Goal: Find specific page/section: Find specific page/section

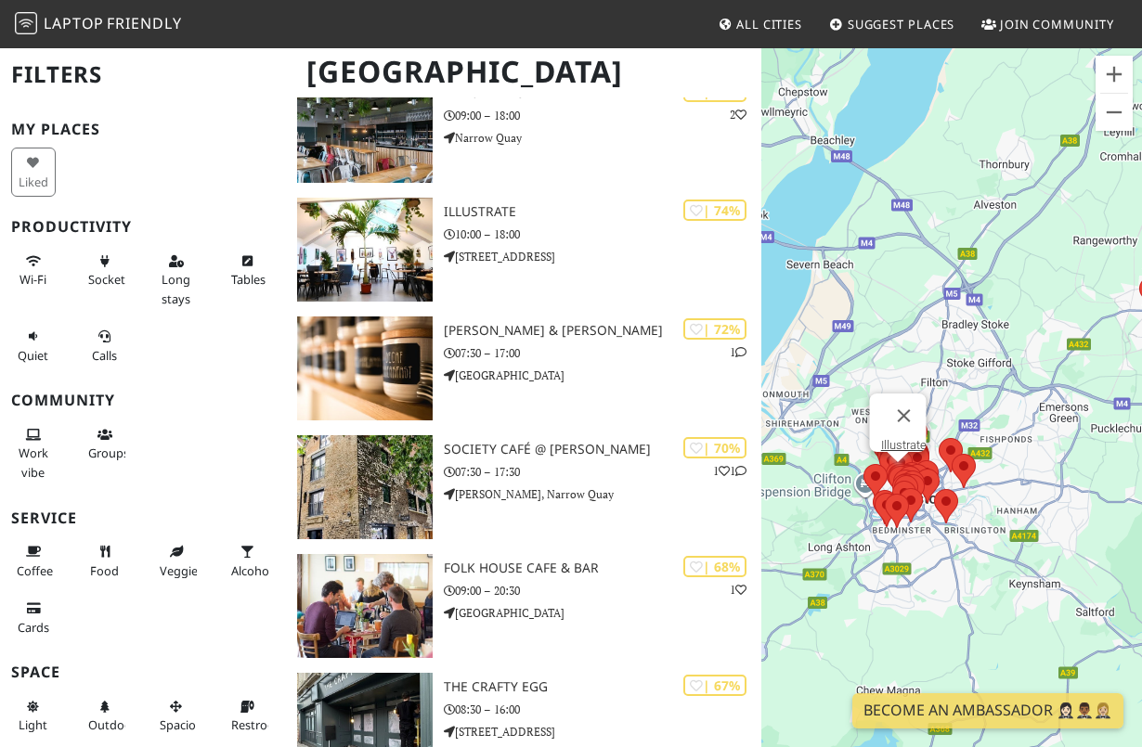
scroll to position [1495, 0]
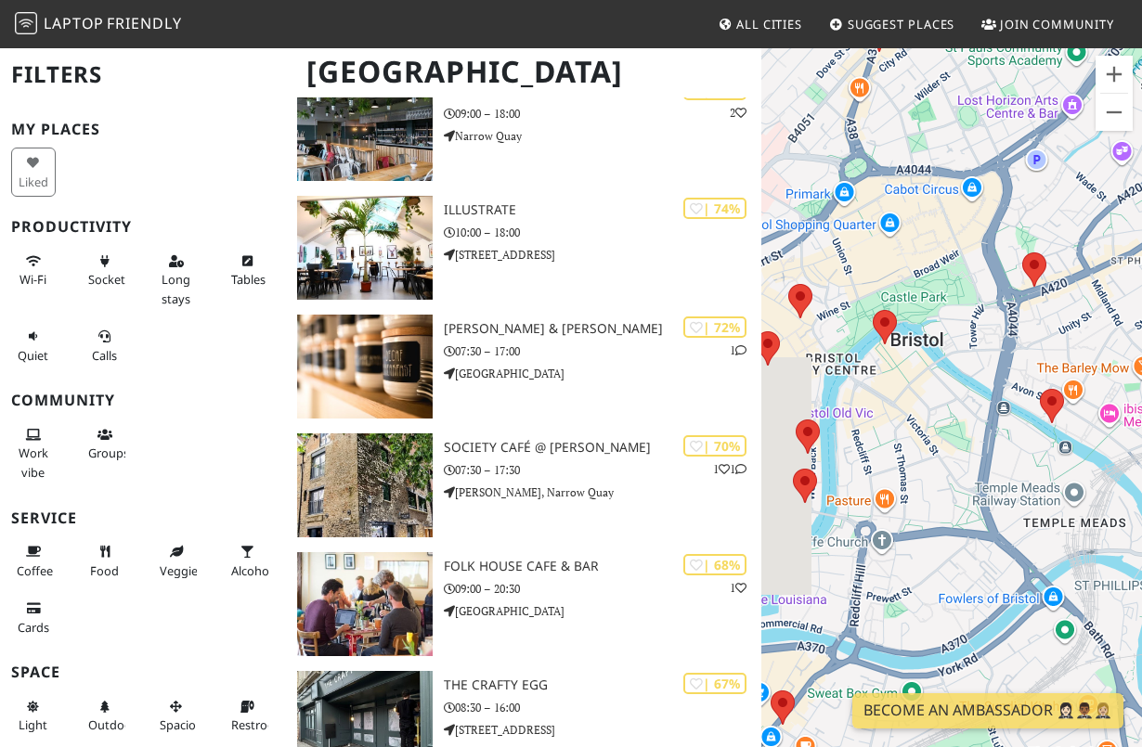
drag, startPoint x: 872, startPoint y: 308, endPoint x: 948, endPoint y: 295, distance: 77.2
click at [948, 295] on div "To navigate, press the arrow keys." at bounding box center [951, 419] width 381 height 747
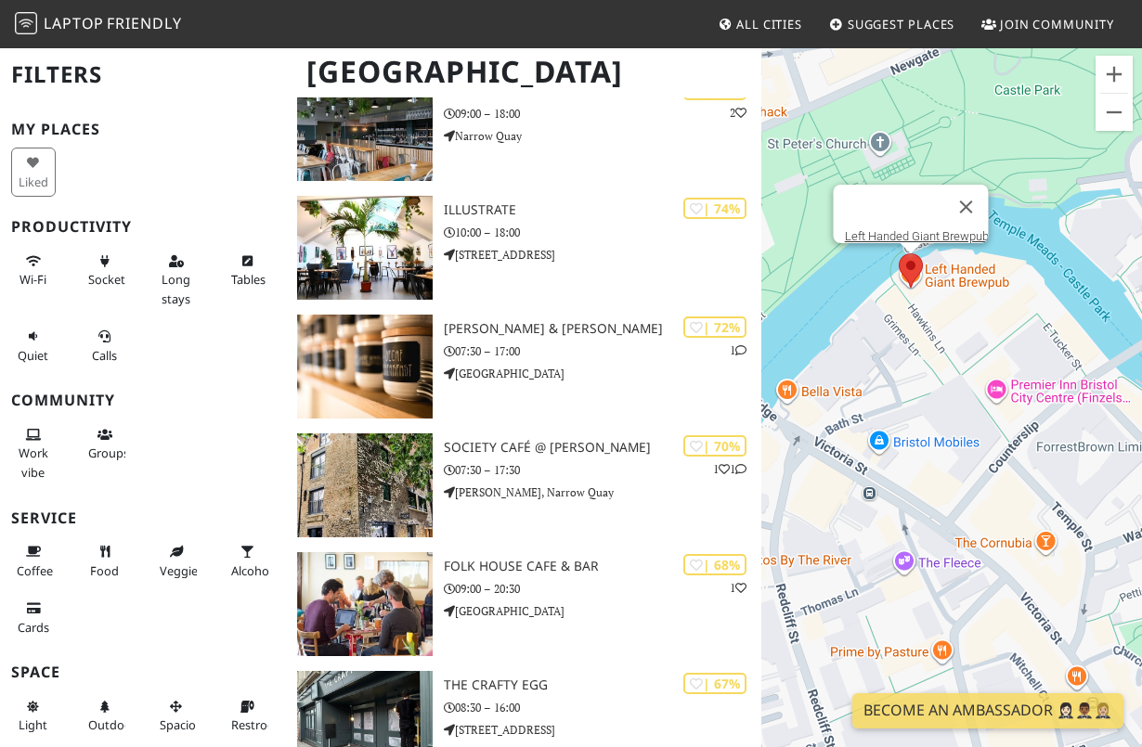
click at [899, 253] on area at bounding box center [899, 253] width 0 height 0
click at [898, 229] on link "Left Handed Giant Brewpub" at bounding box center [917, 236] width 144 height 14
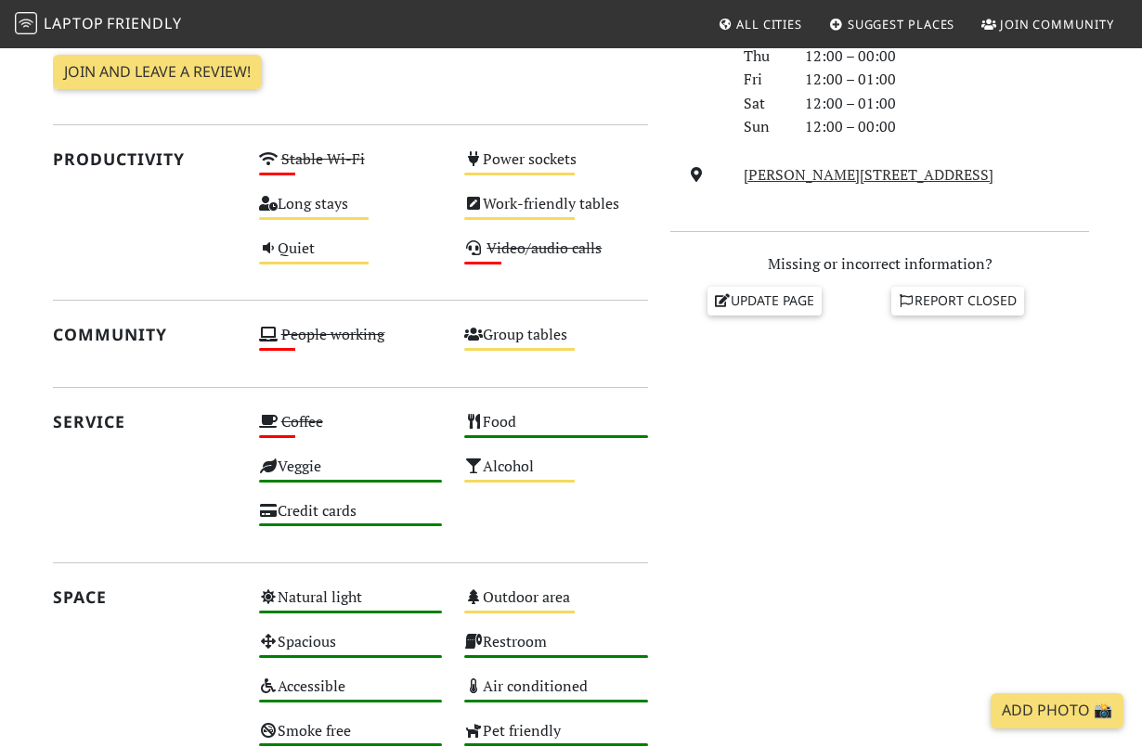
scroll to position [607, 0]
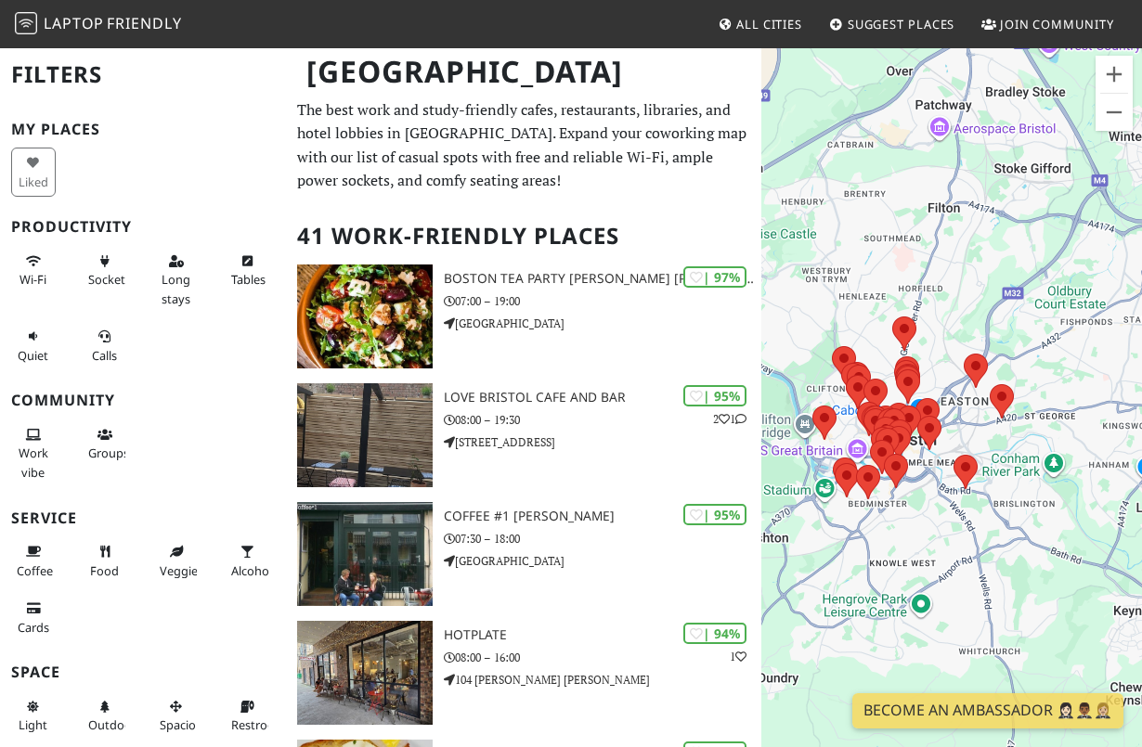
drag, startPoint x: 886, startPoint y: 420, endPoint x: 989, endPoint y: 214, distance: 230.5
click at [989, 214] on div "To navigate, press the arrow keys." at bounding box center [951, 419] width 381 height 747
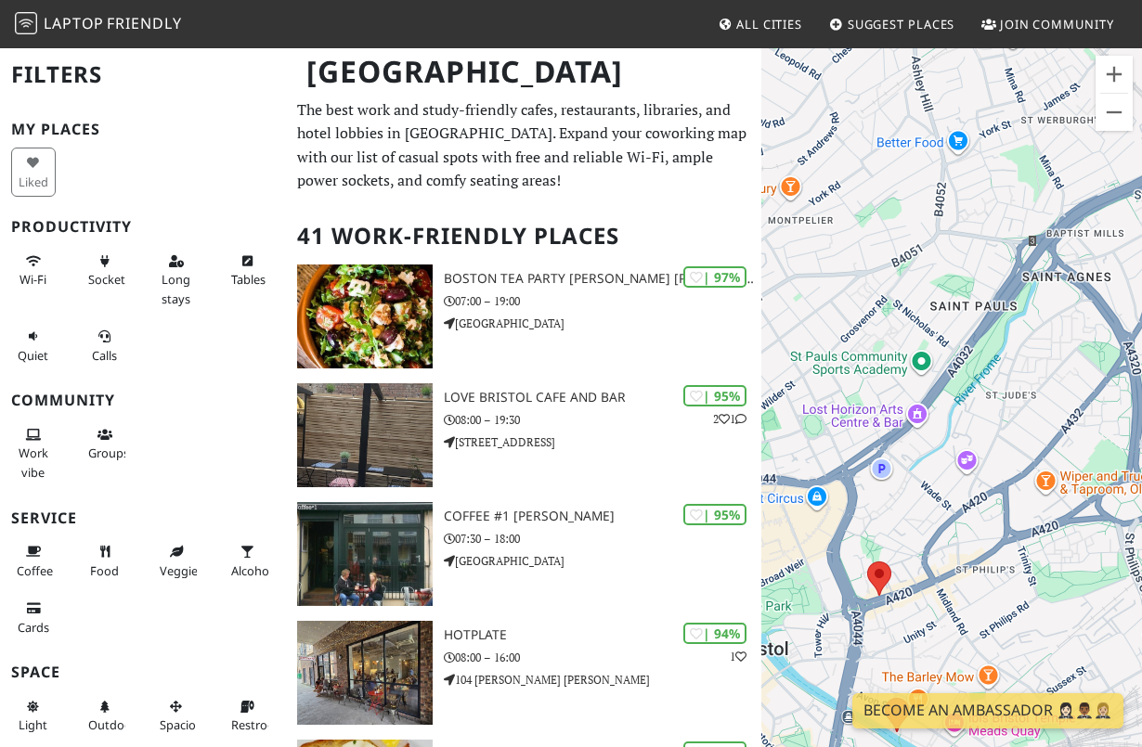
drag, startPoint x: 906, startPoint y: 450, endPoint x: 1047, endPoint y: 267, distance: 231.0
click at [1047, 267] on div "To navigate, press the arrow keys." at bounding box center [951, 419] width 381 height 747
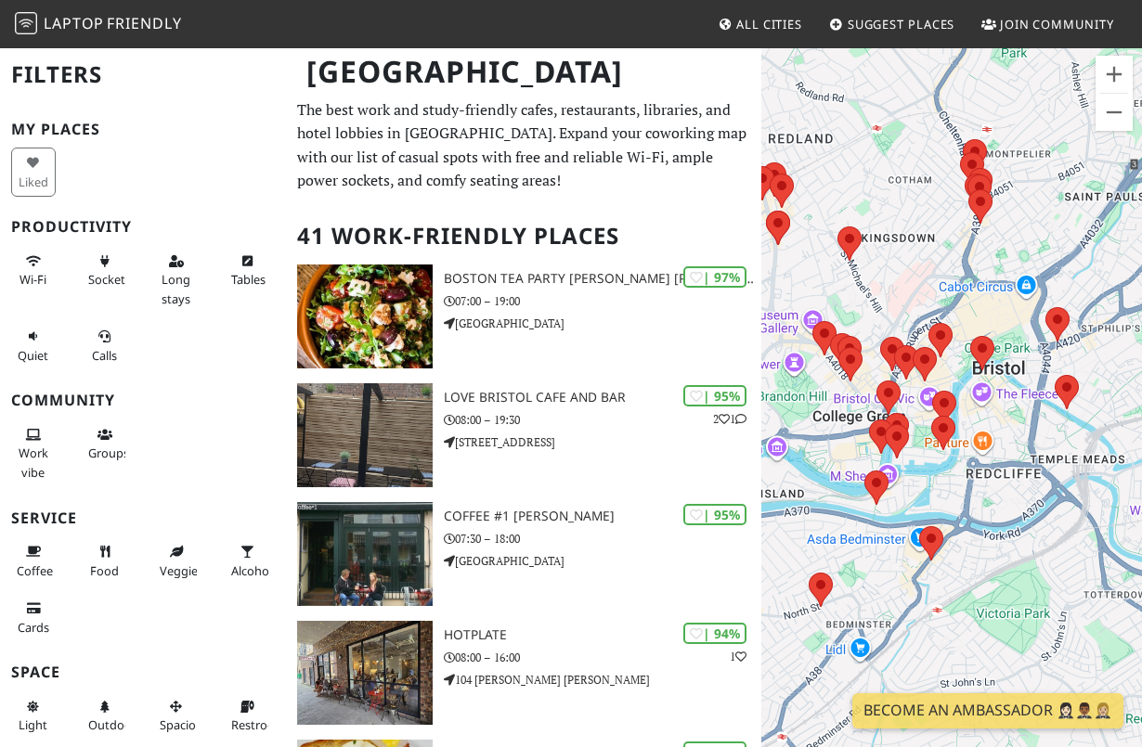
drag, startPoint x: 988, startPoint y: 440, endPoint x: 1078, endPoint y: 350, distance: 127.4
click at [1078, 350] on div "To navigate, press the arrow keys." at bounding box center [951, 419] width 381 height 747
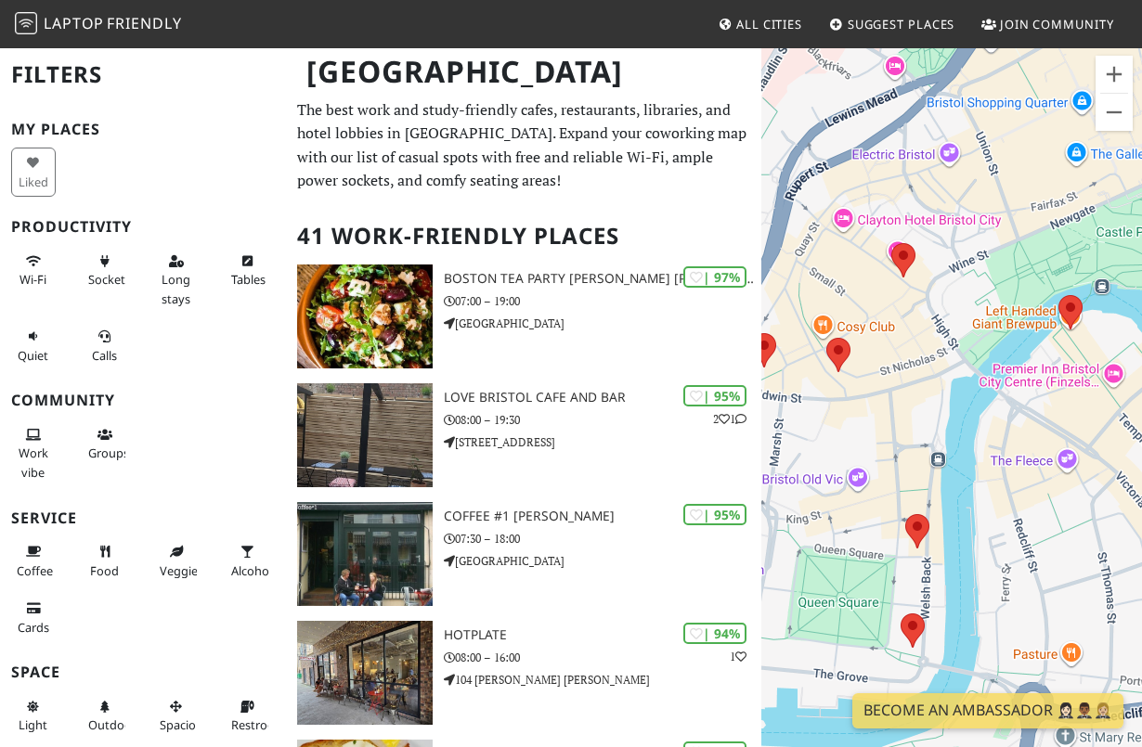
drag, startPoint x: 967, startPoint y: 406, endPoint x: 1083, endPoint y: 338, distance: 133.6
click at [1083, 338] on div "To navigate, press the arrow keys." at bounding box center [951, 419] width 381 height 747
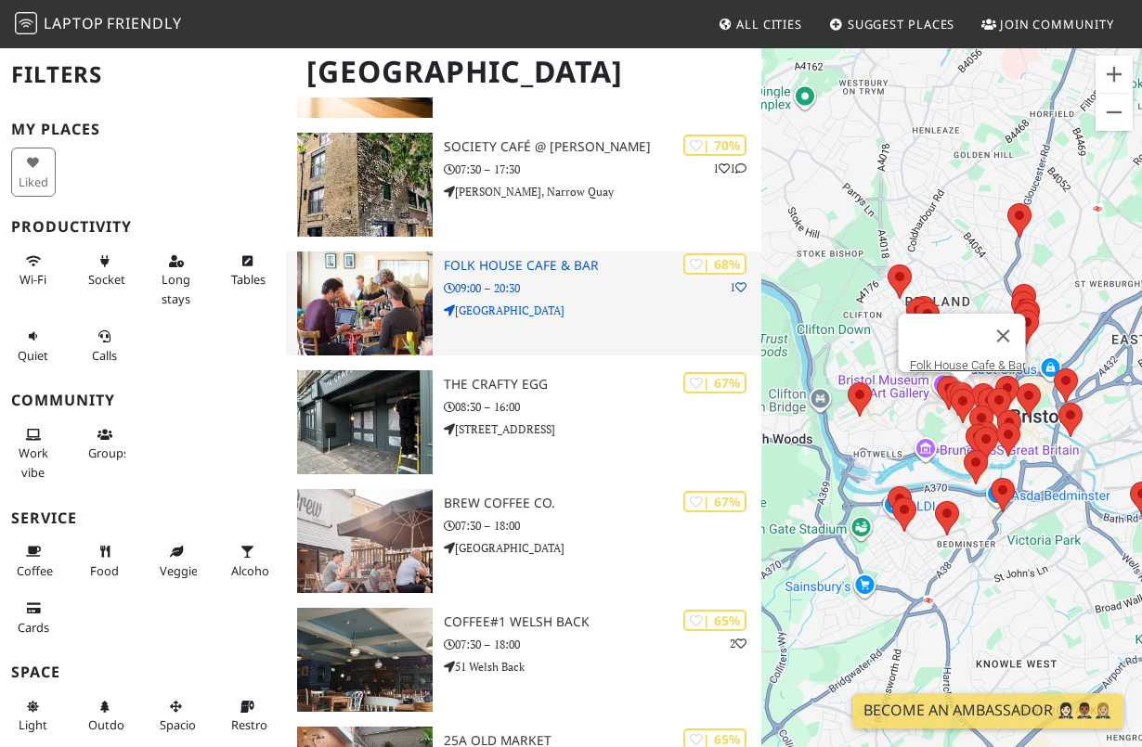
scroll to position [1972, 0]
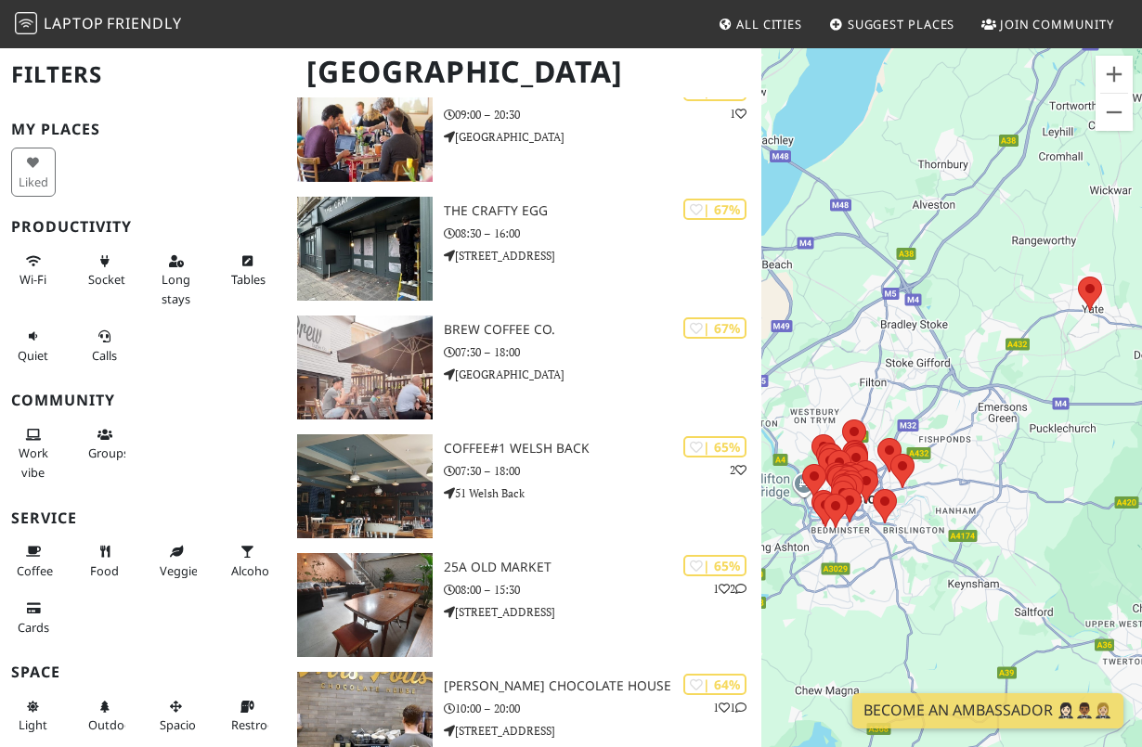
scroll to position [1972, 0]
